Goal: Information Seeking & Learning: Learn about a topic

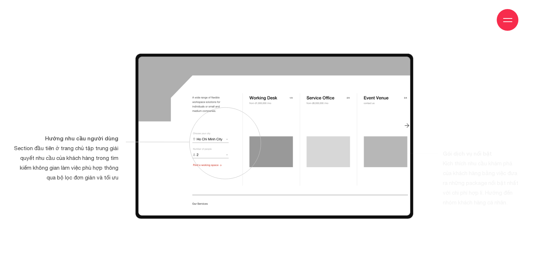
scroll to position [2709, 0]
click at [407, 124] on div "Hiển thị 3 nhóm dịch vụ chính Section Services này mô tả tổng quan hướng đến nh…" at bounding box center [463, 139] width 116 height 59
click at [411, 124] on div "Hiển thị 3 nhóm dịch vụ chính Section Services này mô tả tổng quan hướng đến nh…" at bounding box center [463, 139] width 116 height 59
click at [406, 125] on div "Hiển thị 3 nhóm dịch vụ chính Section Services này mô tả tổng quan hướng đến nh…" at bounding box center [463, 139] width 116 height 59
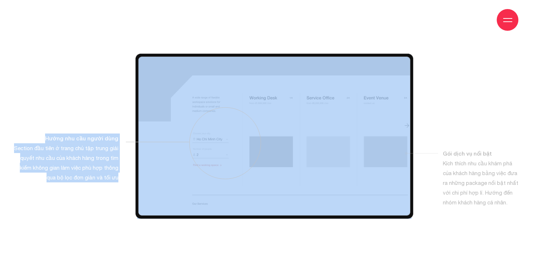
drag, startPoint x: 226, startPoint y: 142, endPoint x: 282, endPoint y: 129, distance: 57.7
click at [282, 129] on div "Hướng nhu cầu người dùng Section đầu tiên ở trang chủ tập trung giải quyết nhu …" at bounding box center [274, 135] width 278 height 165
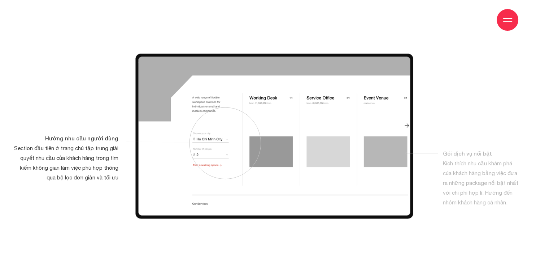
click at [157, 161] on icon at bounding box center [194, 142] width 137 height 79
click at [225, 130] on icon at bounding box center [194, 142] width 137 height 79
click at [216, 141] on icon at bounding box center [194, 142] width 137 height 79
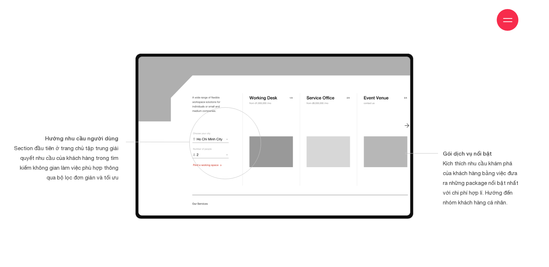
click at [199, 204] on img at bounding box center [274, 135] width 278 height 165
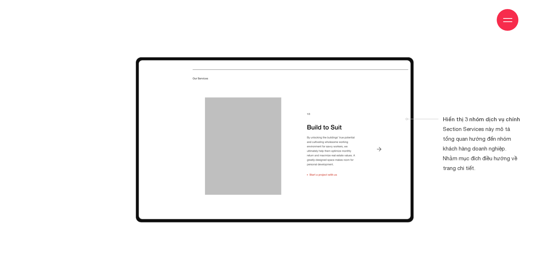
scroll to position [2962, 0]
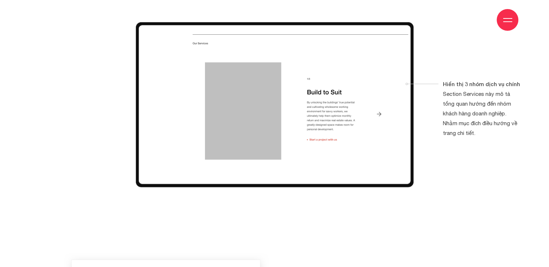
click at [376, 117] on img at bounding box center [275, 104] width 278 height 165
click at [378, 117] on img at bounding box center [275, 104] width 278 height 165
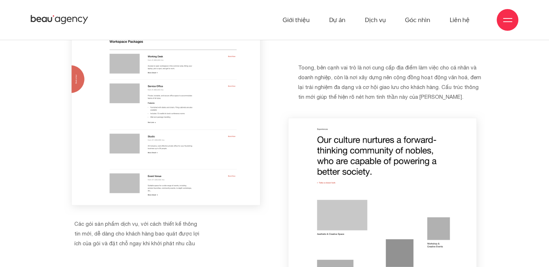
scroll to position [3179, 0]
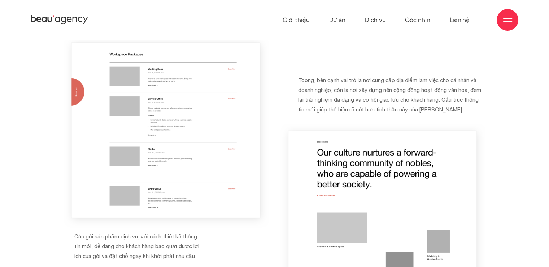
drag, startPoint x: 253, startPoint y: 190, endPoint x: 244, endPoint y: 193, distance: 9.5
